Goal: Task Accomplishment & Management: Complete application form

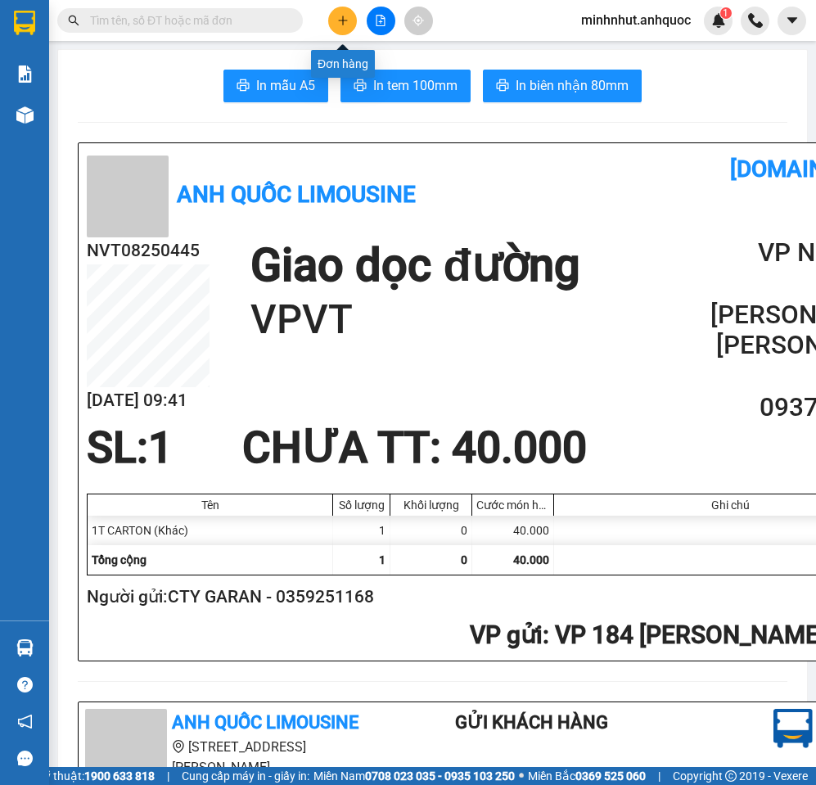
click at [338, 18] on icon "plus" at bounding box center [342, 20] width 11 height 11
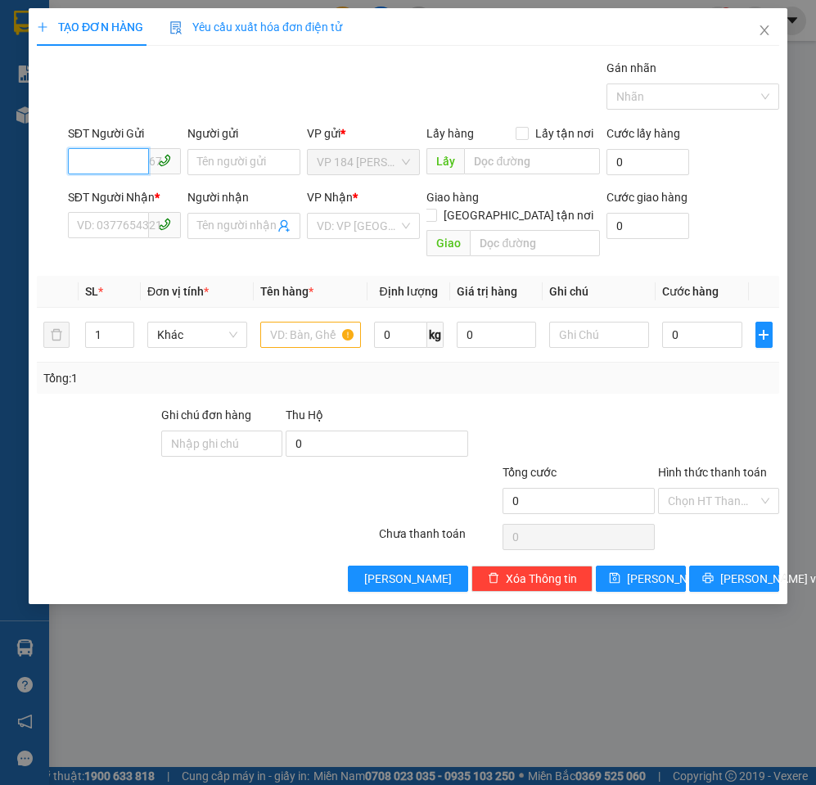
click at [134, 161] on input "SĐT Người Gửi" at bounding box center [108, 161] width 81 height 26
click at [119, 164] on input "090" at bounding box center [108, 161] width 81 height 26
type input "0908645544"
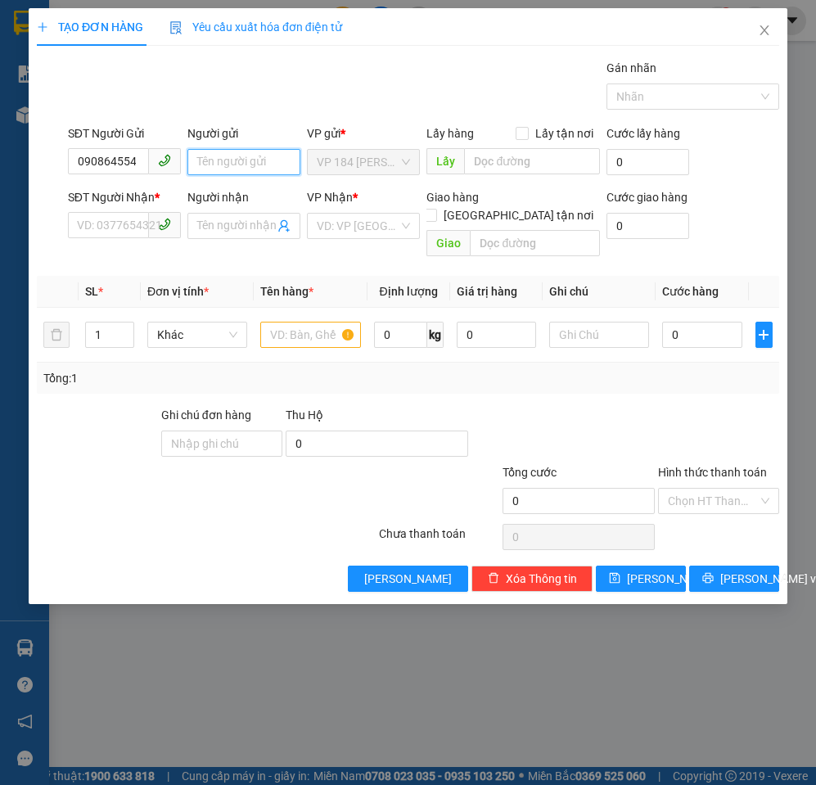
click at [239, 164] on input "Người gửi" at bounding box center [243, 162] width 113 height 26
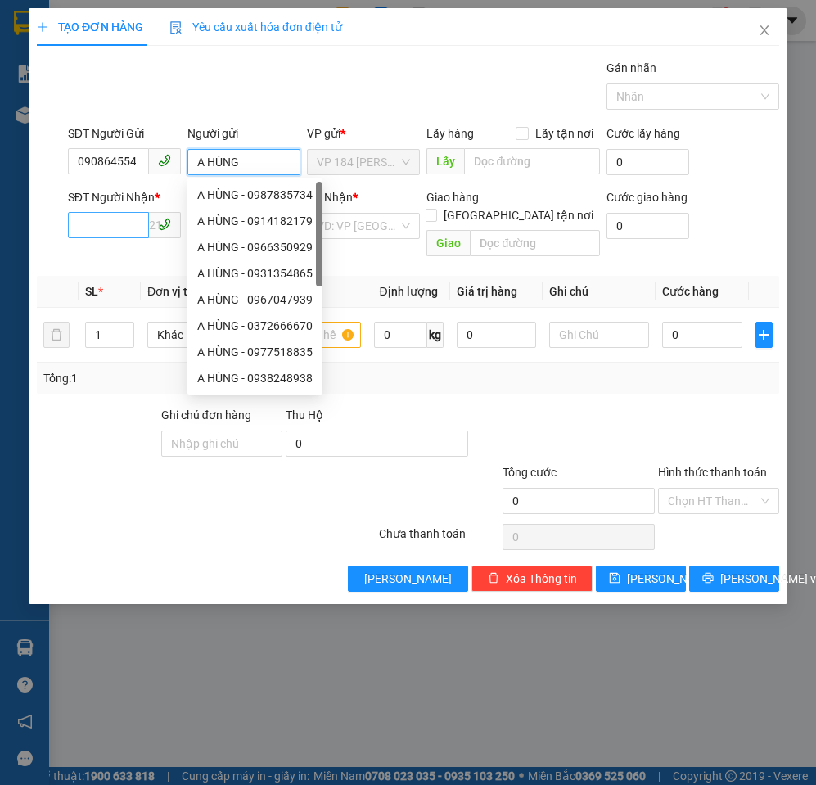
type input "A HÙNG"
click at [115, 223] on input "SĐT Người Nhận *" at bounding box center [108, 225] width 81 height 26
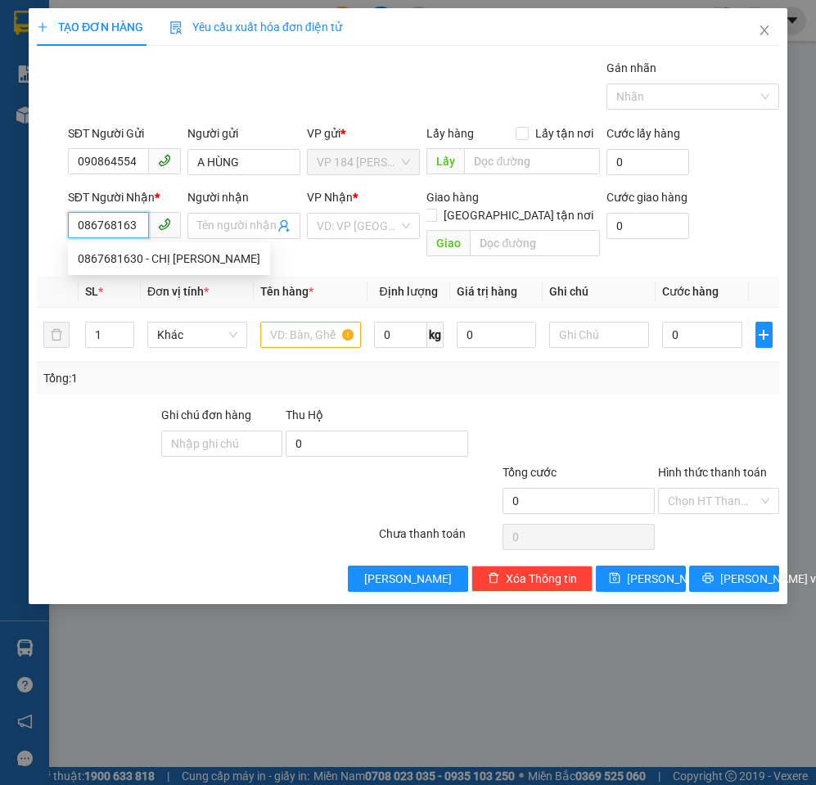
type input "0867681630"
click at [130, 263] on div "0867681630 - CHỊ [PERSON_NAME]" at bounding box center [169, 259] width 182 height 18
type input "CHỊ [PERSON_NAME]"
type input "VPBR"
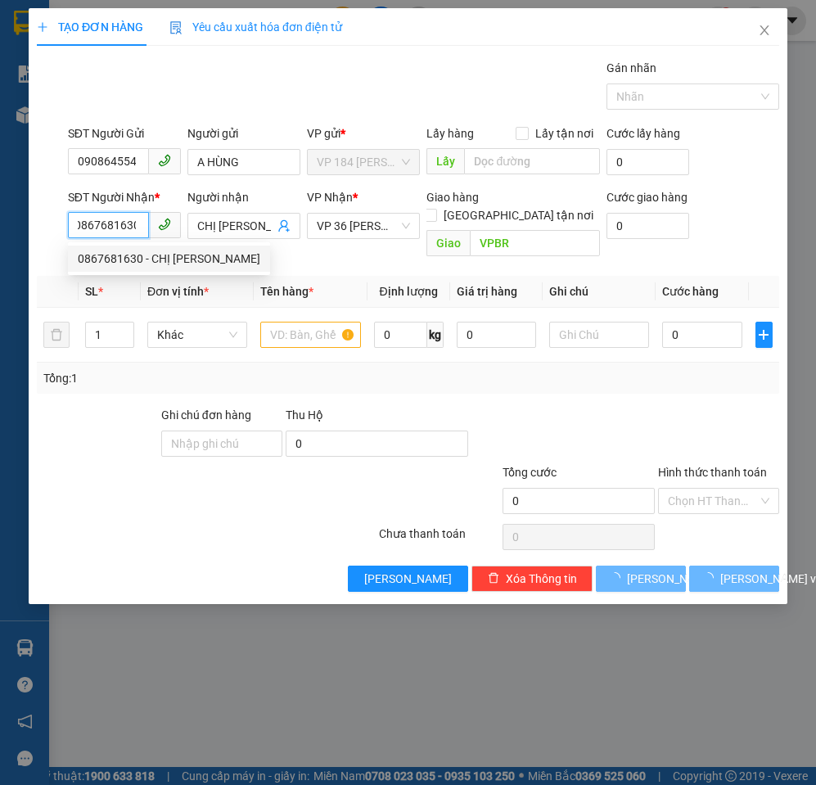
type input "50.000"
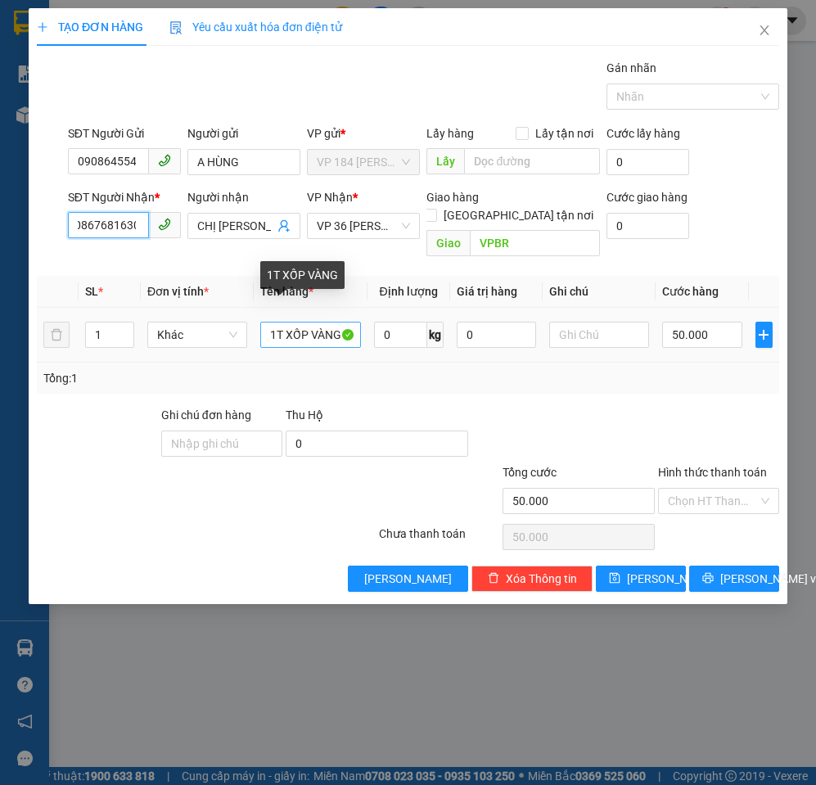
type input "0867681630"
drag, startPoint x: 268, startPoint y: 320, endPoint x: 414, endPoint y: 320, distance: 146.4
click at [414, 320] on tr "1 Khác 1T XỐP VÀNG 0 kg 0 50.000" at bounding box center [408, 335] width 742 height 55
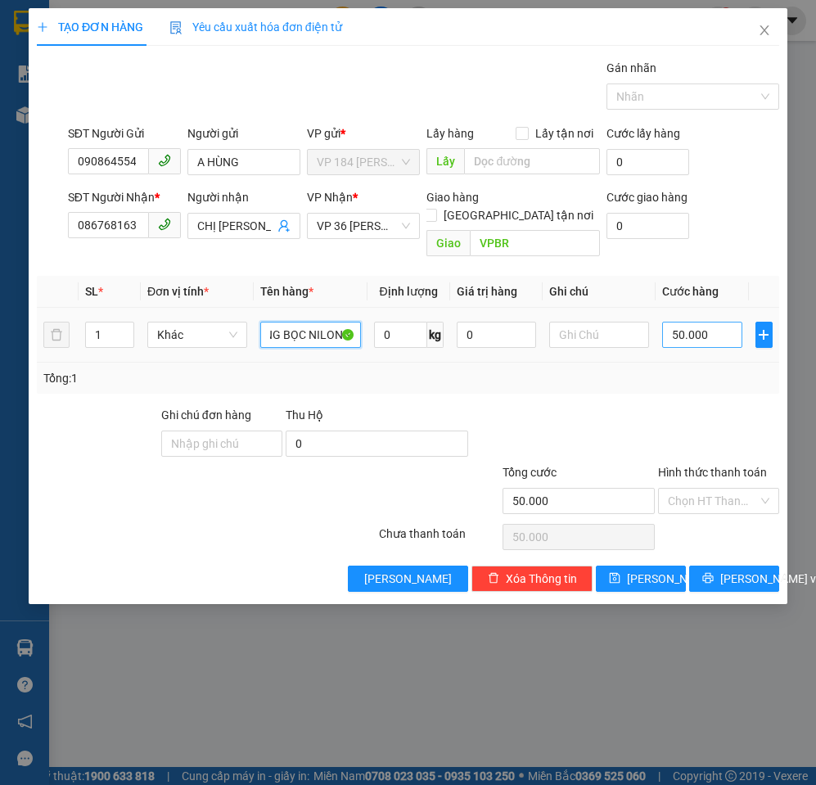
type input "1K VÀNG BỌC NILONG"
click at [696, 321] on input "50.000" at bounding box center [701, 334] width 79 height 26
type input "4"
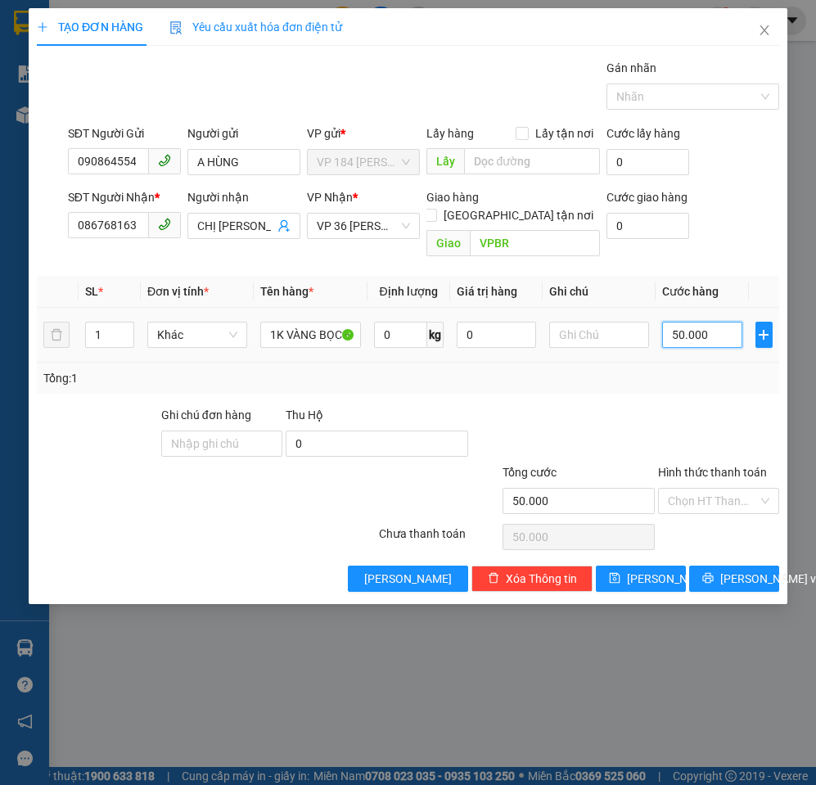
type input "4"
type input "40"
type input "400"
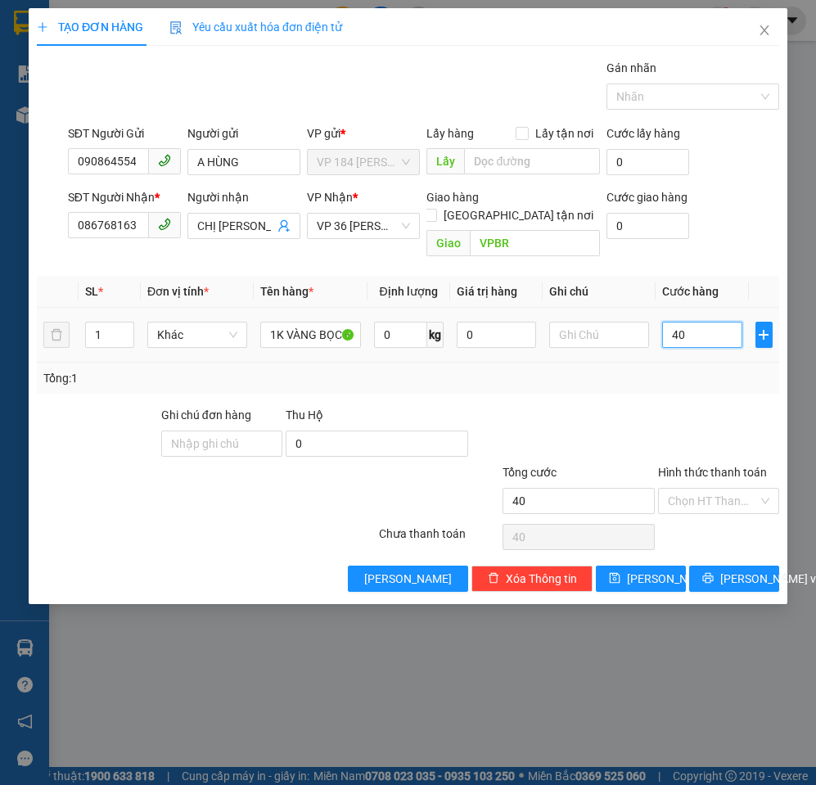
type input "400"
type input "4.000"
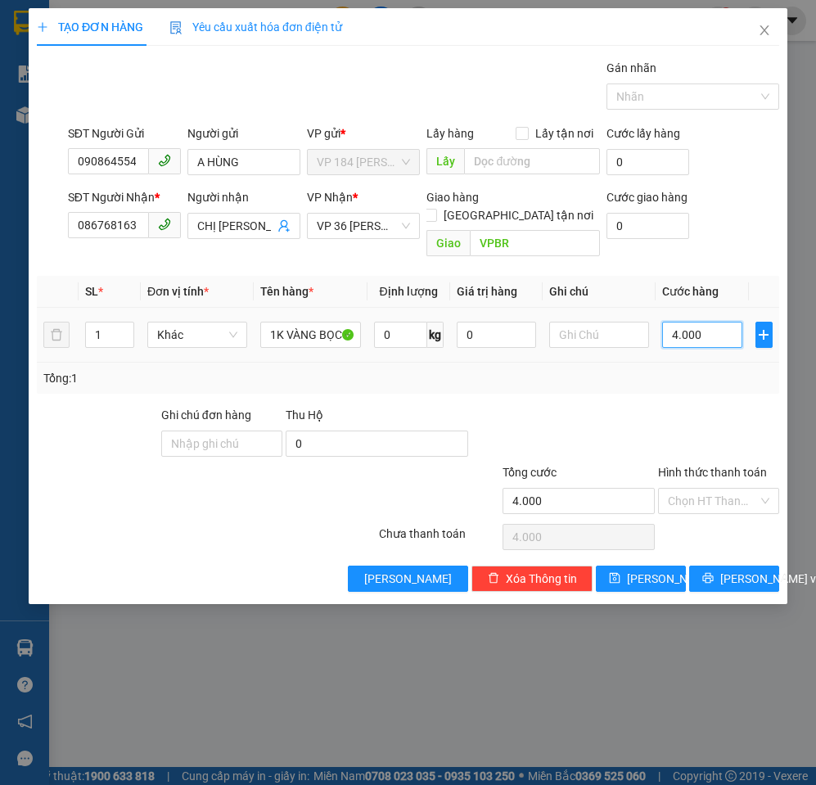
type input "40.000"
click at [384, 227] on span "VP 36 [PERSON_NAME] - Bà Rịa" at bounding box center [363, 226] width 93 height 25
type input "40.000"
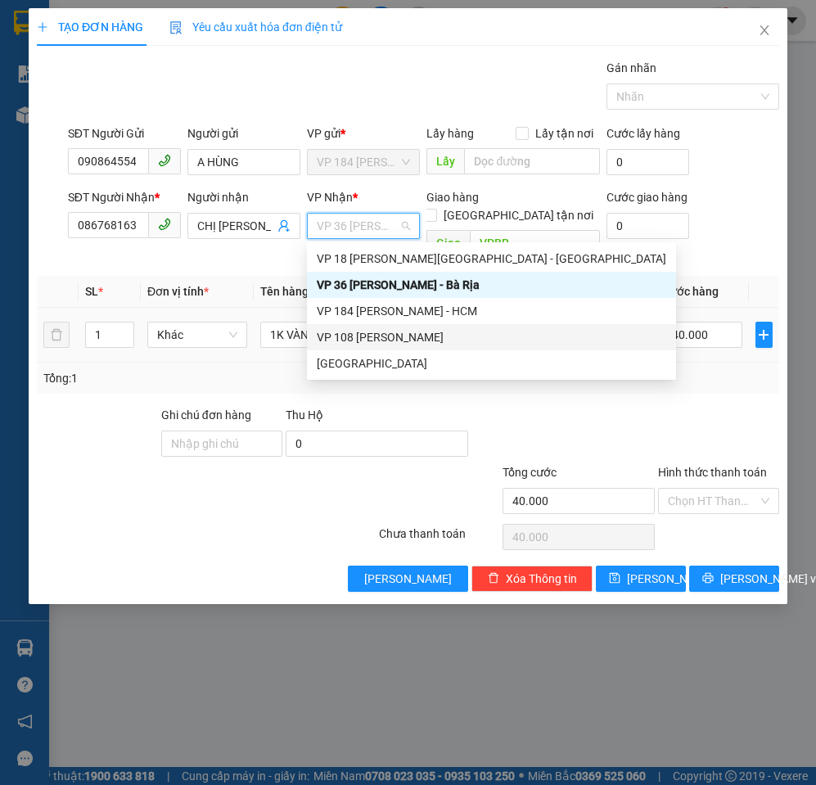
click at [393, 327] on div "VP 108 [PERSON_NAME]" at bounding box center [491, 337] width 369 height 26
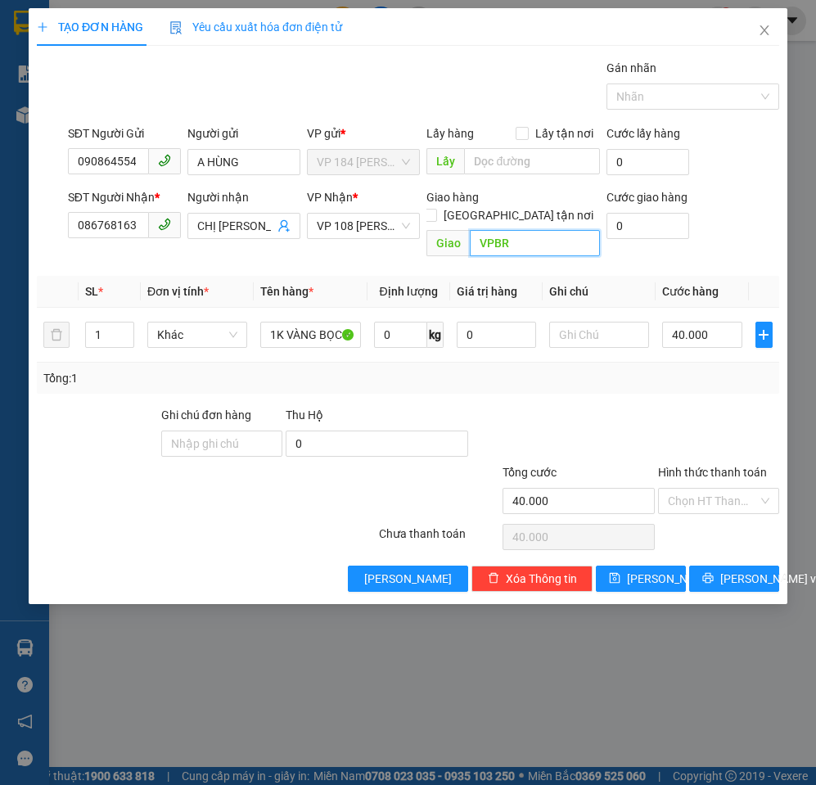
click at [483, 231] on input "VPBR" at bounding box center [534, 243] width 129 height 26
type input "VPVT"
click at [746, 569] on span "[PERSON_NAME] và In" at bounding box center [777, 578] width 115 height 18
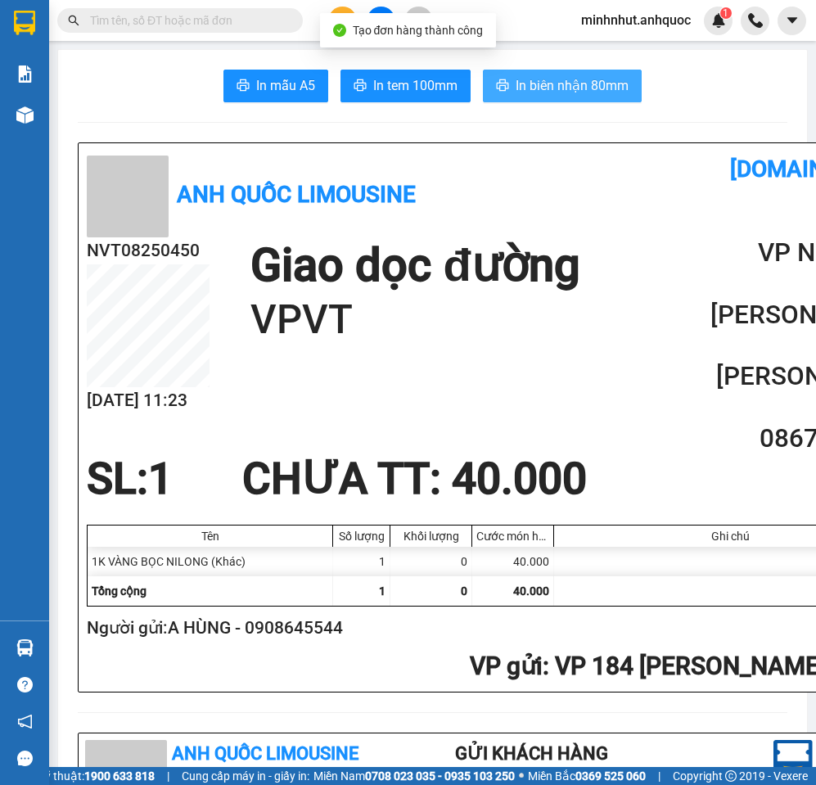
click at [574, 83] on span "In biên nhận 80mm" at bounding box center [571, 85] width 113 height 20
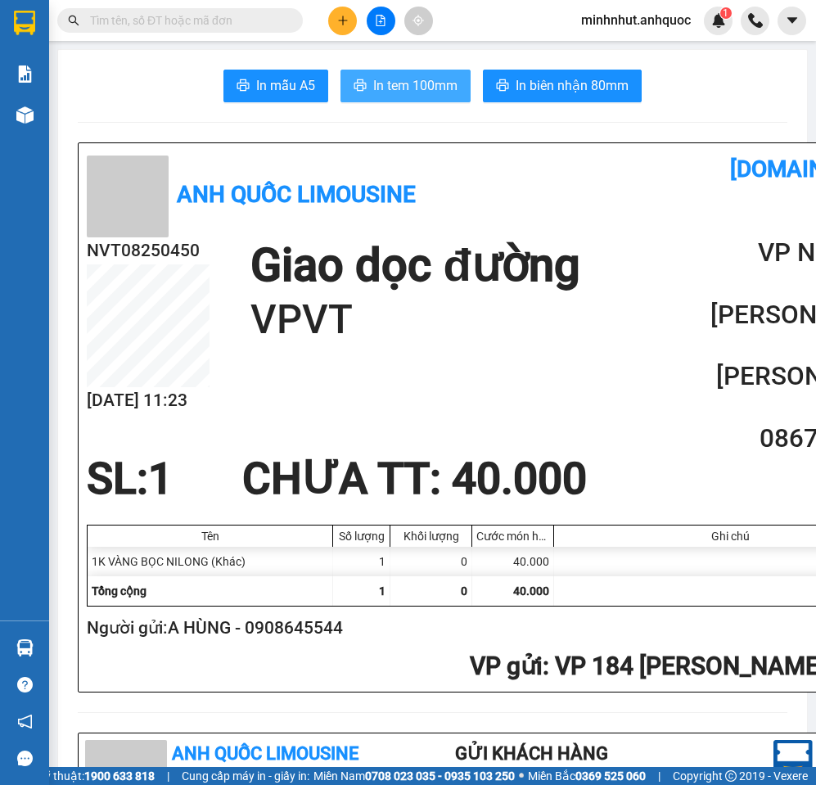
click at [432, 95] on span "In tem 100mm" at bounding box center [415, 85] width 84 height 20
click at [338, 20] on icon "plus" at bounding box center [342, 20] width 11 height 11
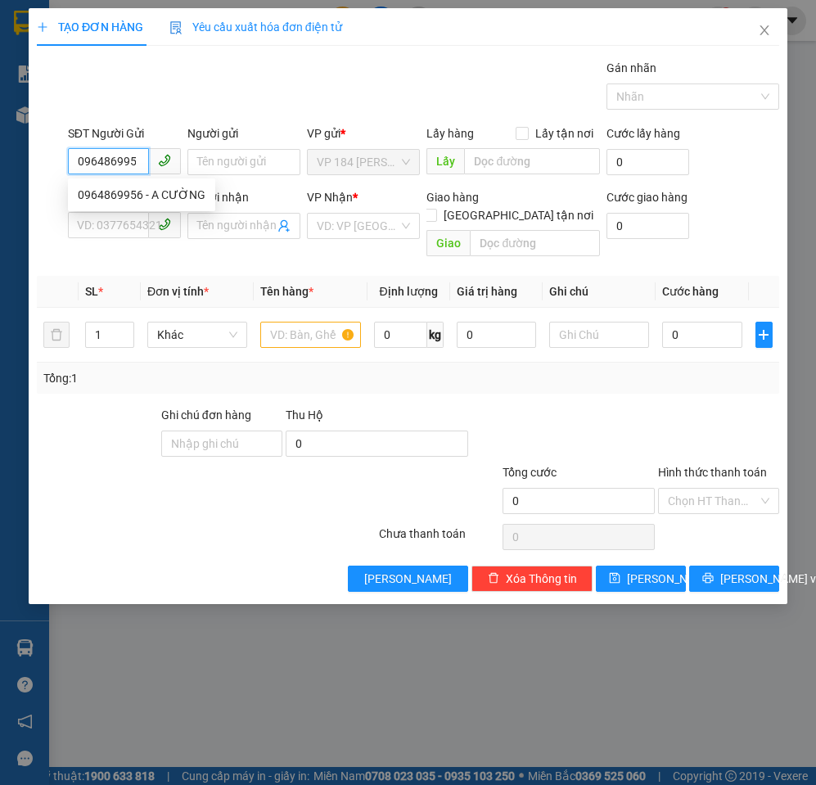
type input "0964869956"
click at [178, 200] on div "0964869956 - A CƯỜNG" at bounding box center [142, 195] width 128 height 18
type input "A CƯỜNG"
type input "0949465496"
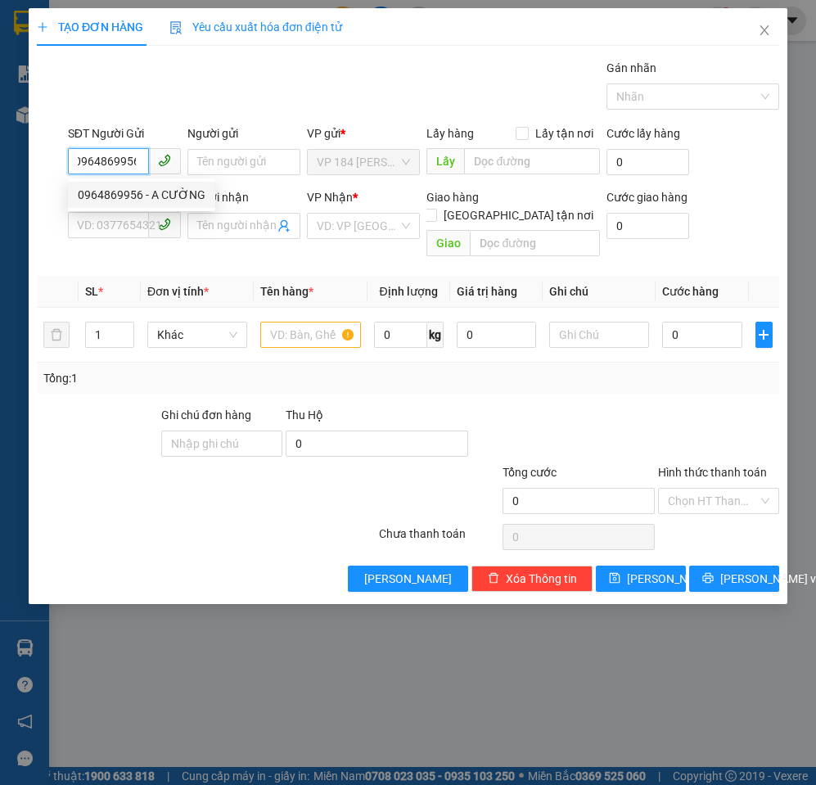
type input "ANH ĐẠT"
type input "VP VT"
type input "80.000"
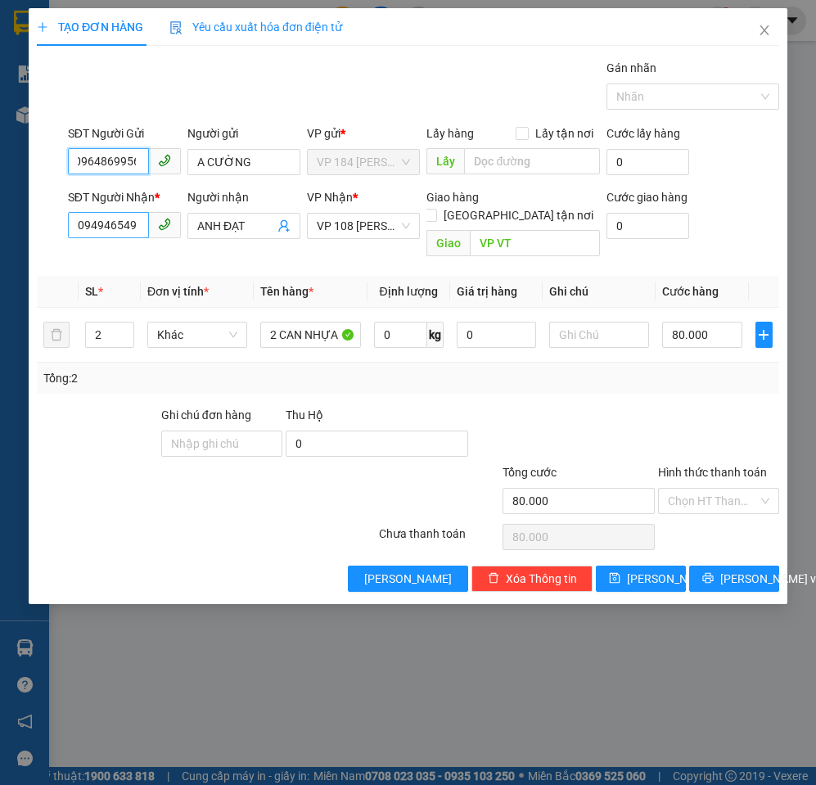
type input "0964869956"
click at [122, 232] on input "0949465496" at bounding box center [108, 225] width 81 height 26
click at [512, 369] on div "Tổng: 2" at bounding box center [407, 378] width 729 height 18
click at [736, 569] on span "[PERSON_NAME] và In" at bounding box center [777, 578] width 115 height 18
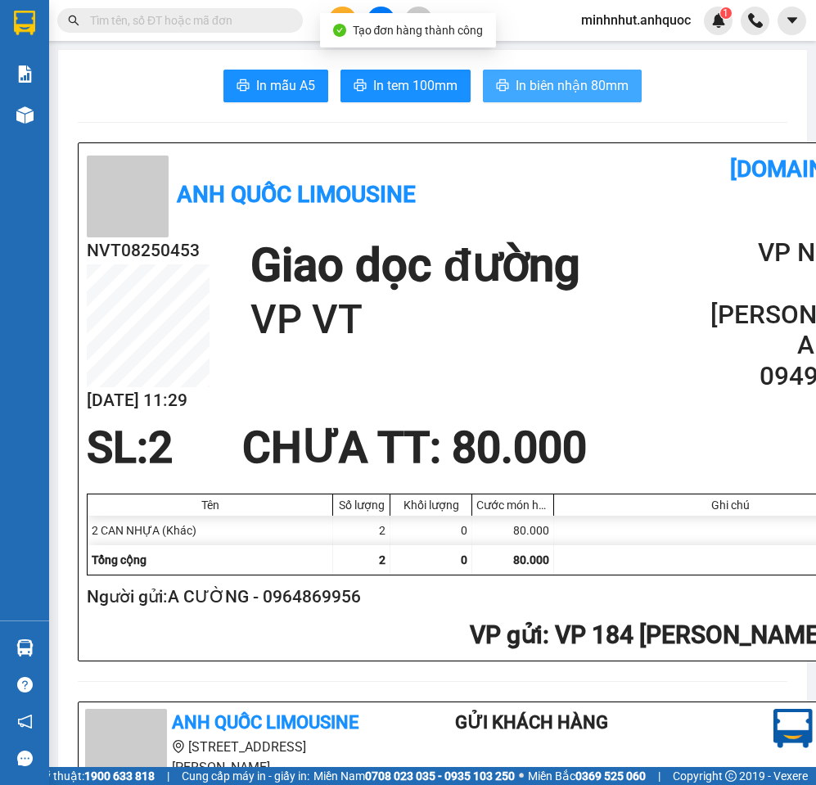
click at [538, 93] on span "In biên nhận 80mm" at bounding box center [571, 85] width 113 height 20
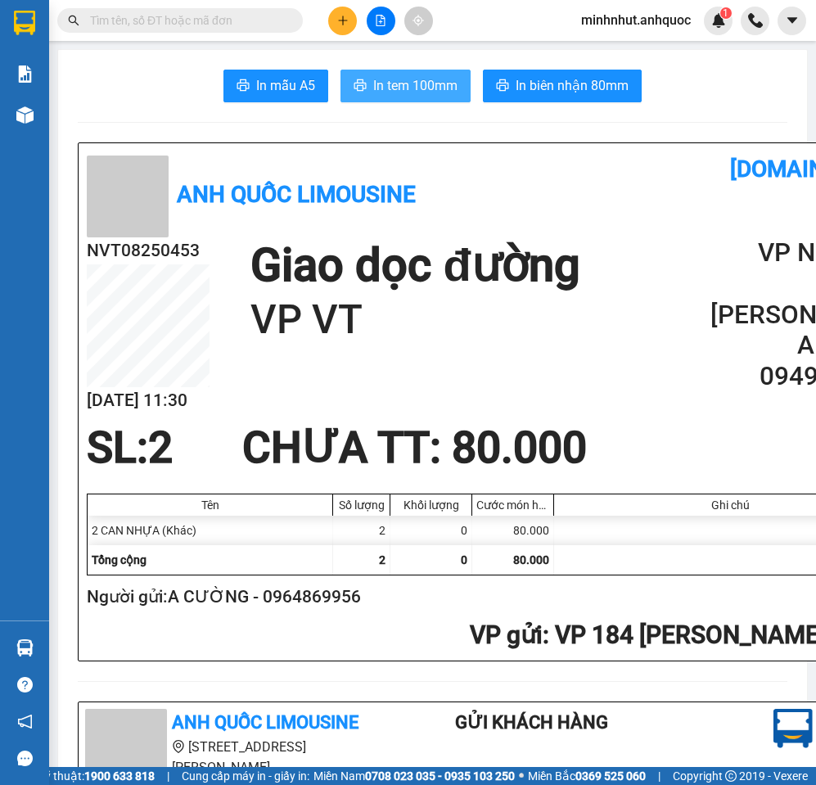
click at [385, 90] on span "In tem 100mm" at bounding box center [415, 85] width 84 height 20
